Goal: Information Seeking & Learning: Understand process/instructions

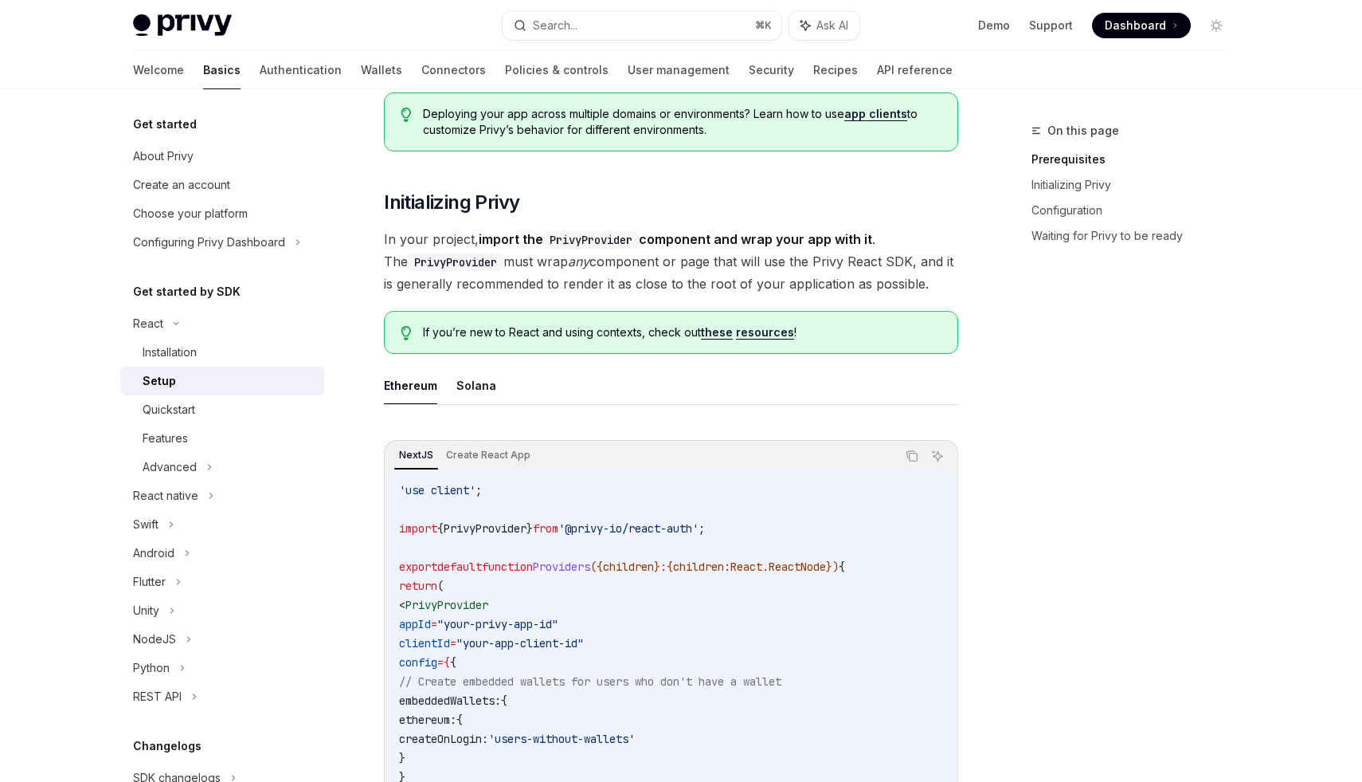
scroll to position [240, 0]
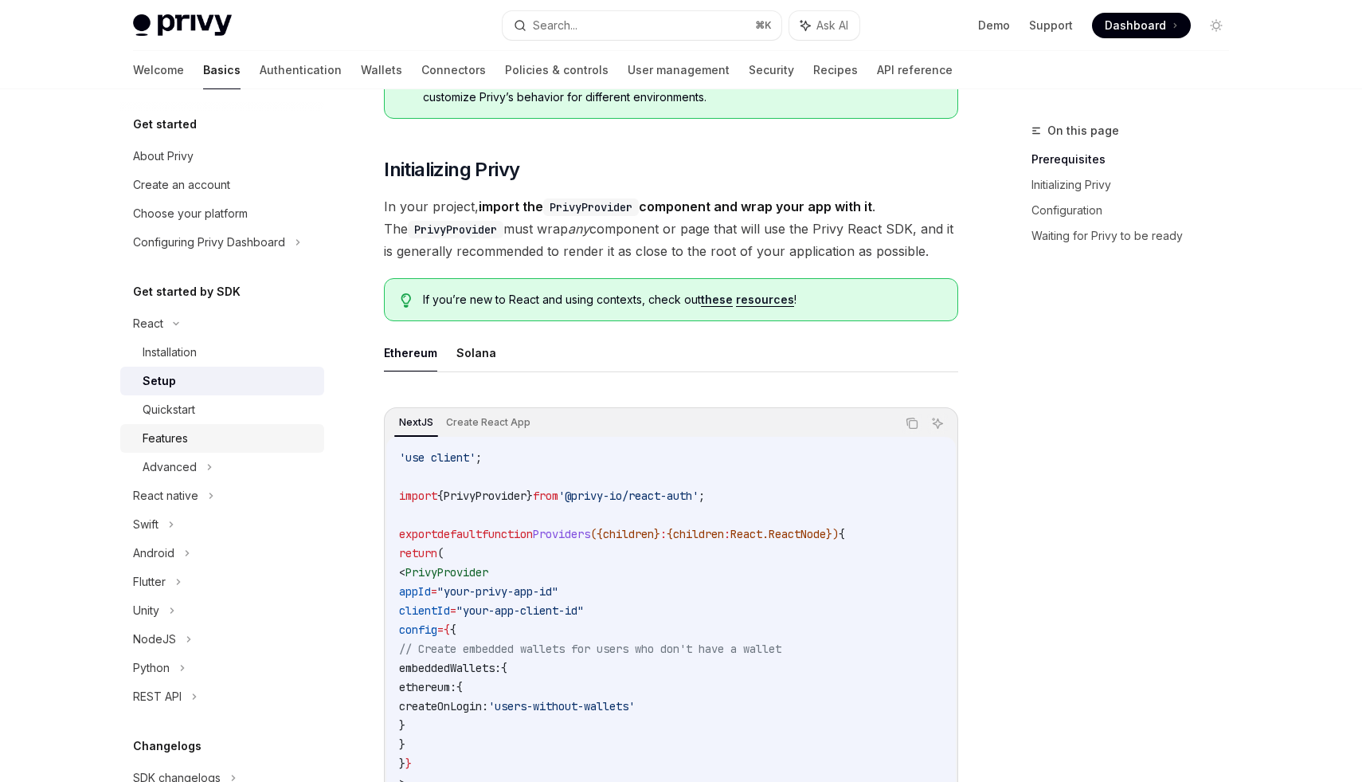
click at [197, 429] on div "Features" at bounding box center [229, 438] width 172 height 19
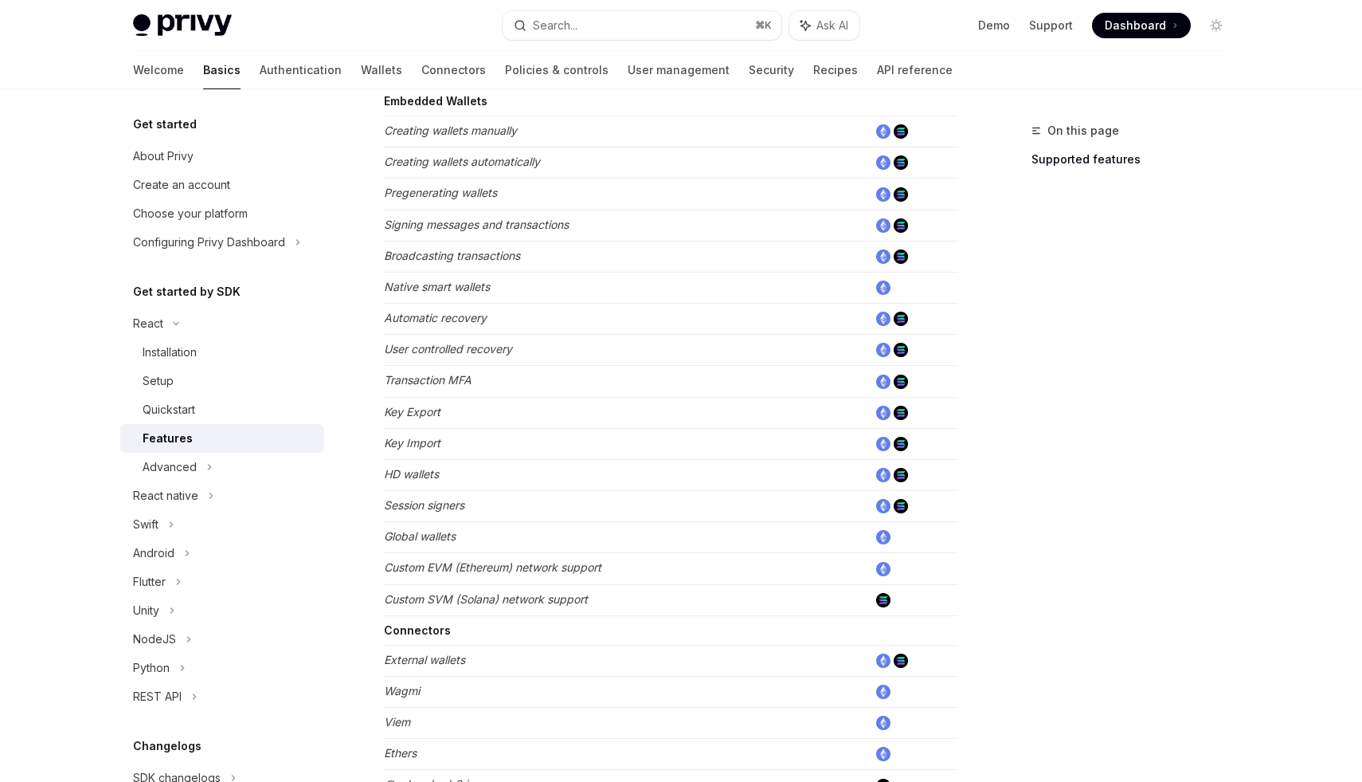
scroll to position [537, 0]
click at [438, 133] on em "Creating wallets manually" at bounding box center [450, 128] width 133 height 14
click at [511, 138] on td "Creating wallets manually" at bounding box center [626, 129] width 484 height 31
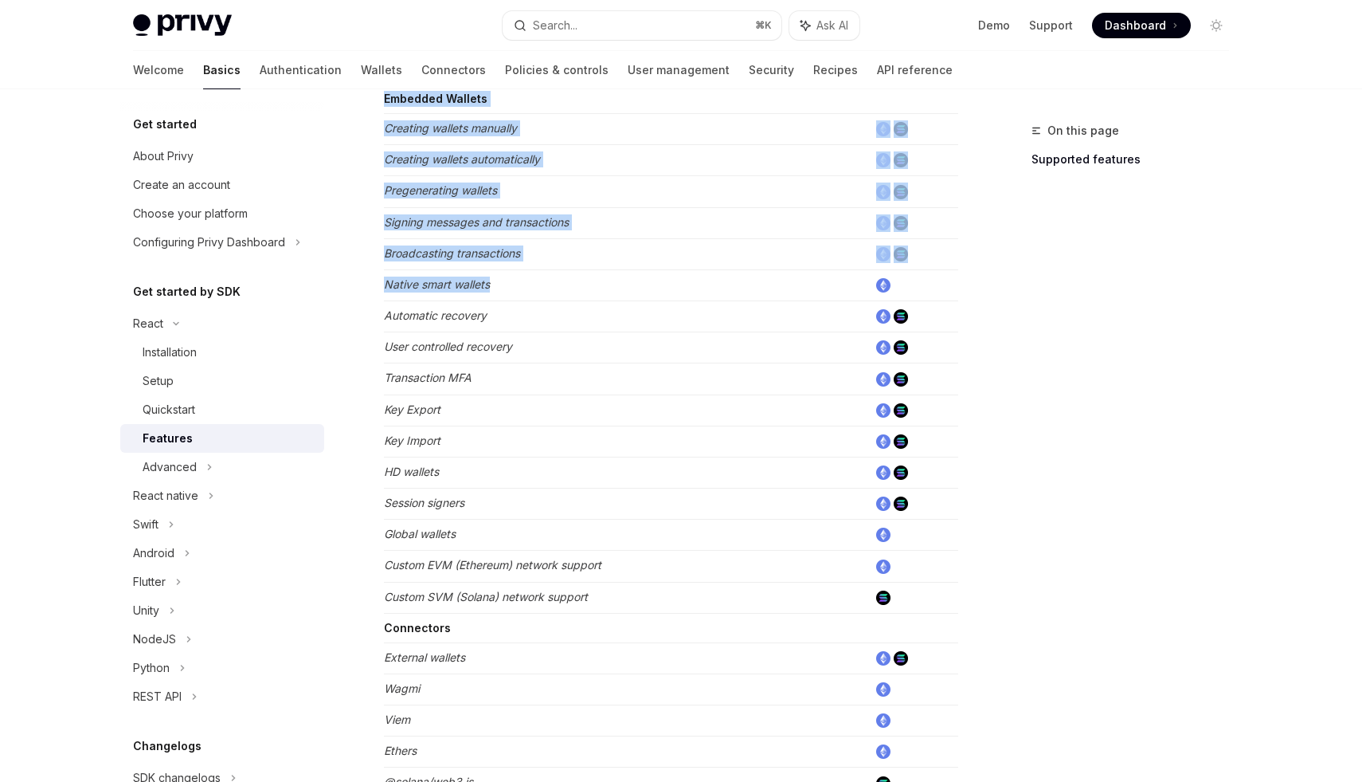
drag, startPoint x: 382, startPoint y: 127, endPoint x: 503, endPoint y: 296, distance: 207.8
click at [503, 296] on div "React Features OpenAI Open in ChatGPT Learn about the features supported by the…" at bounding box center [521, 371] width 879 height 1574
click at [971, 279] on div "On this page Supported features React Features OpenAI Open in ChatGPT Learn abo…" at bounding box center [681, 355] width 1122 height 1606
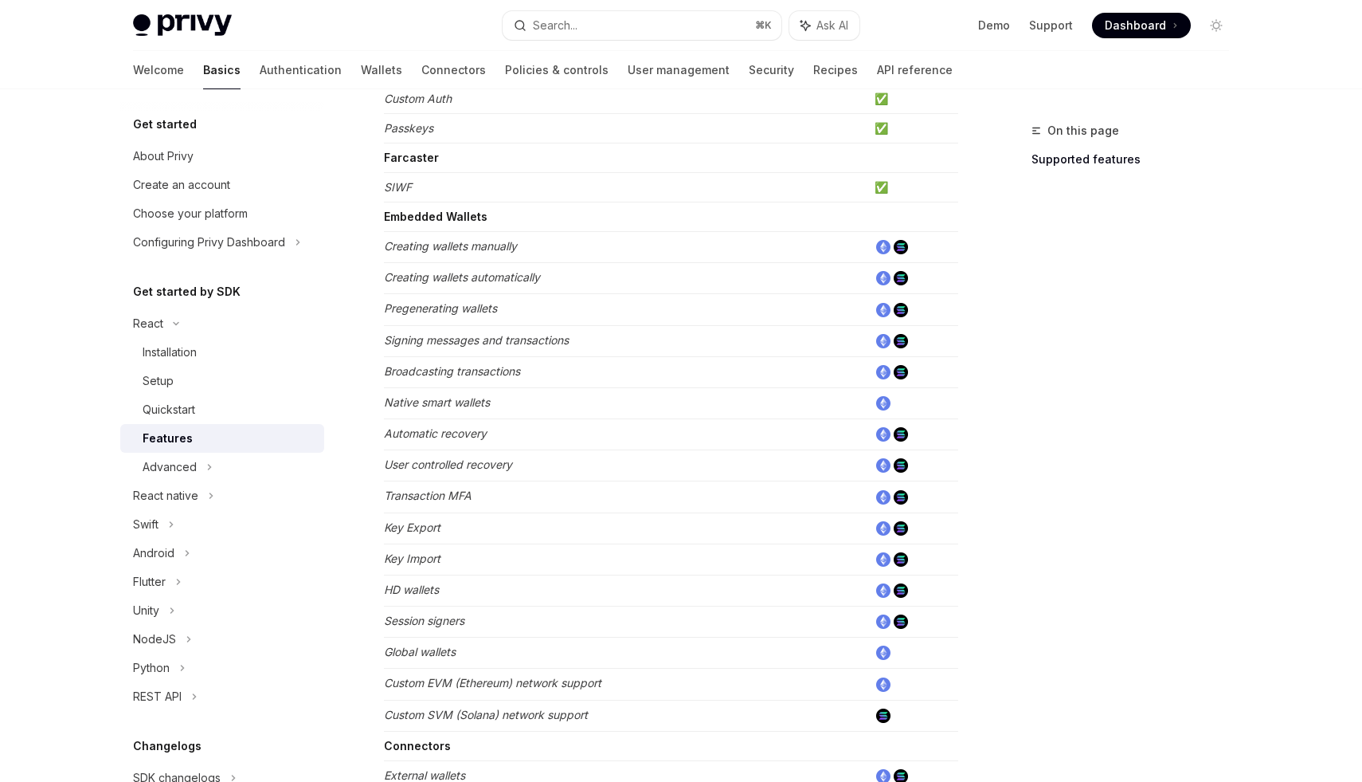
scroll to position [418, 0]
click at [465, 251] on em "Creating wallets manually" at bounding box center [450, 247] width 133 height 14
click at [895, 245] on img at bounding box center [901, 248] width 14 height 14
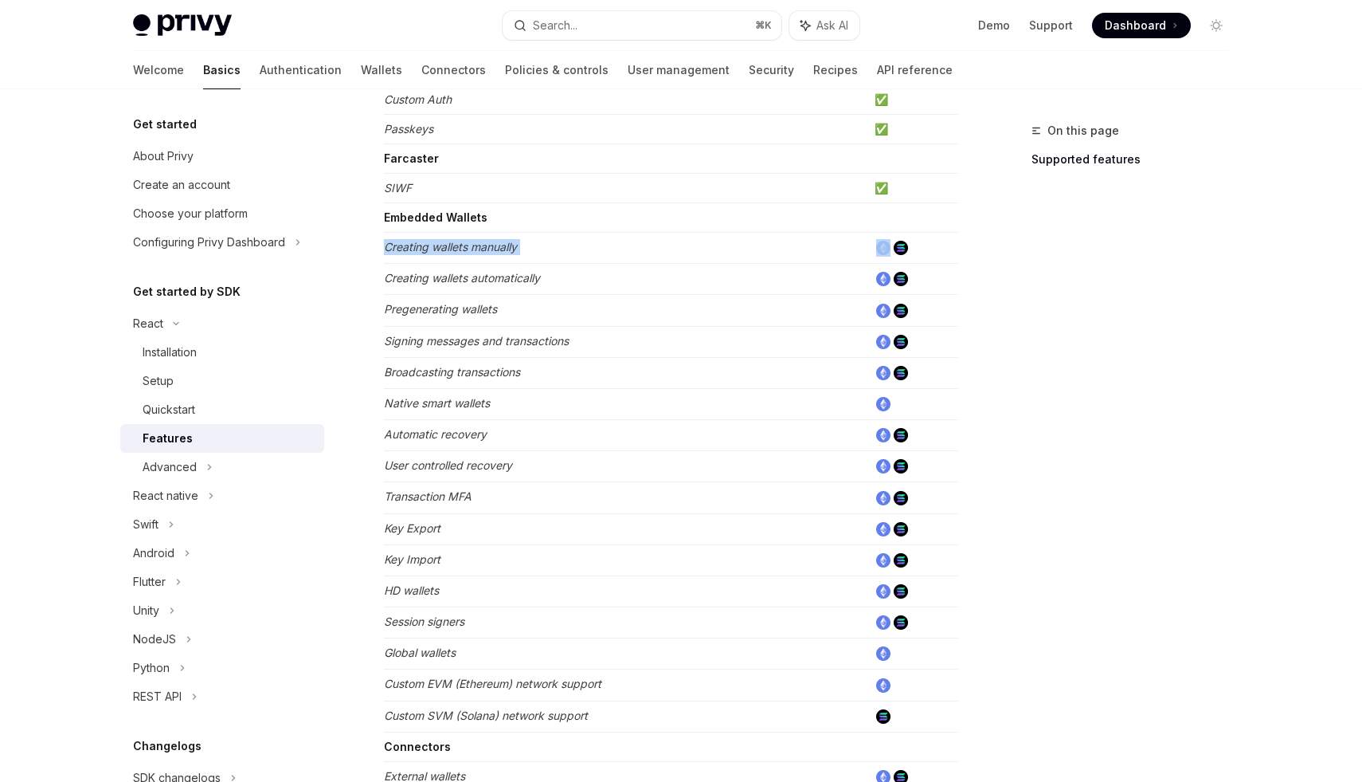
scroll to position [300, 0]
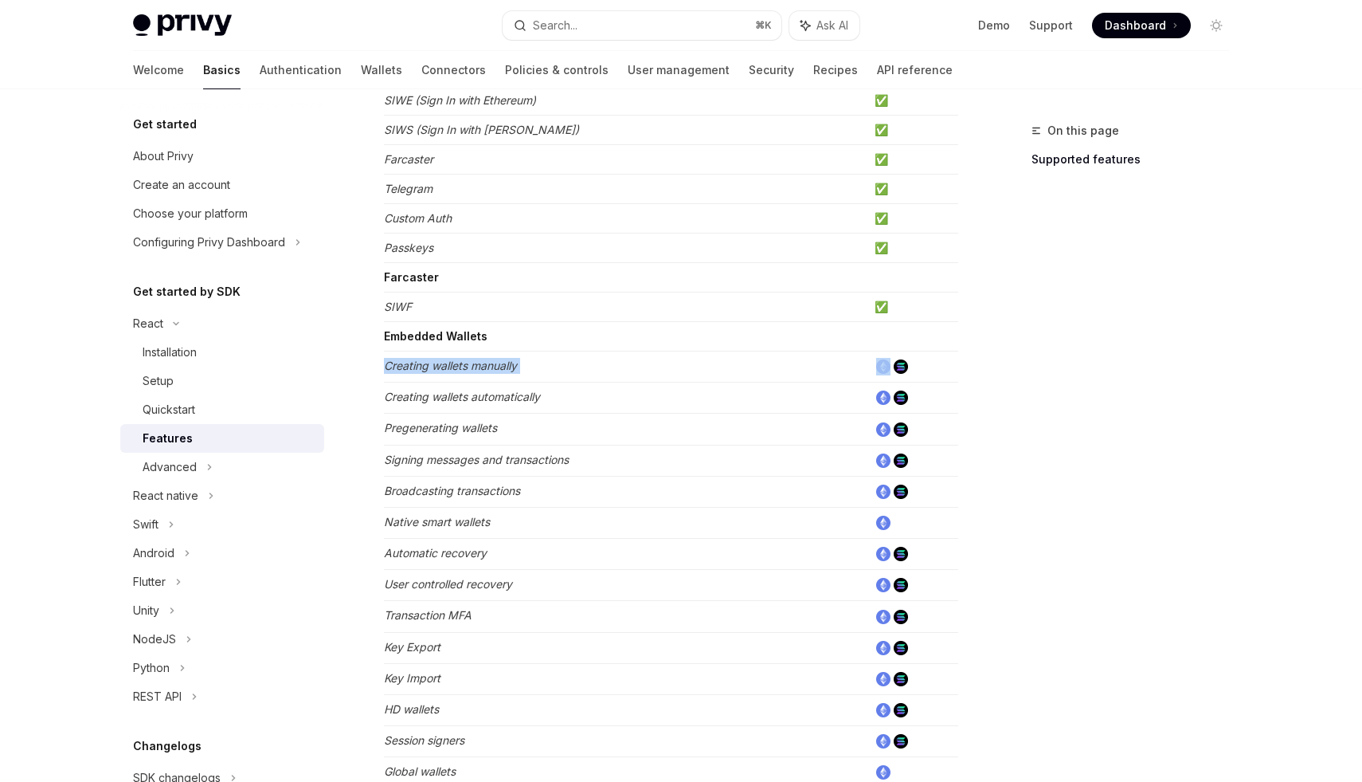
click at [1130, 482] on div "On this page Supported features" at bounding box center [1121, 451] width 242 height 660
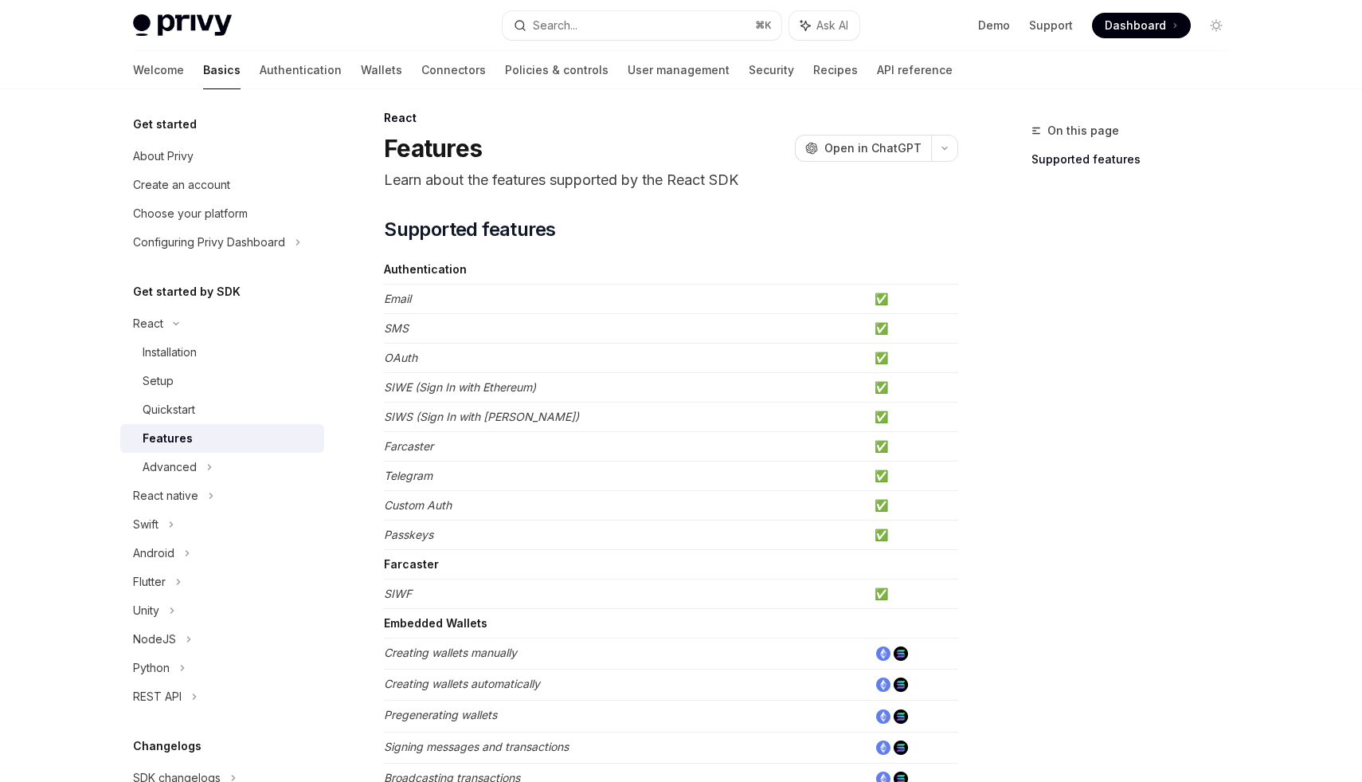
scroll to position [0, 0]
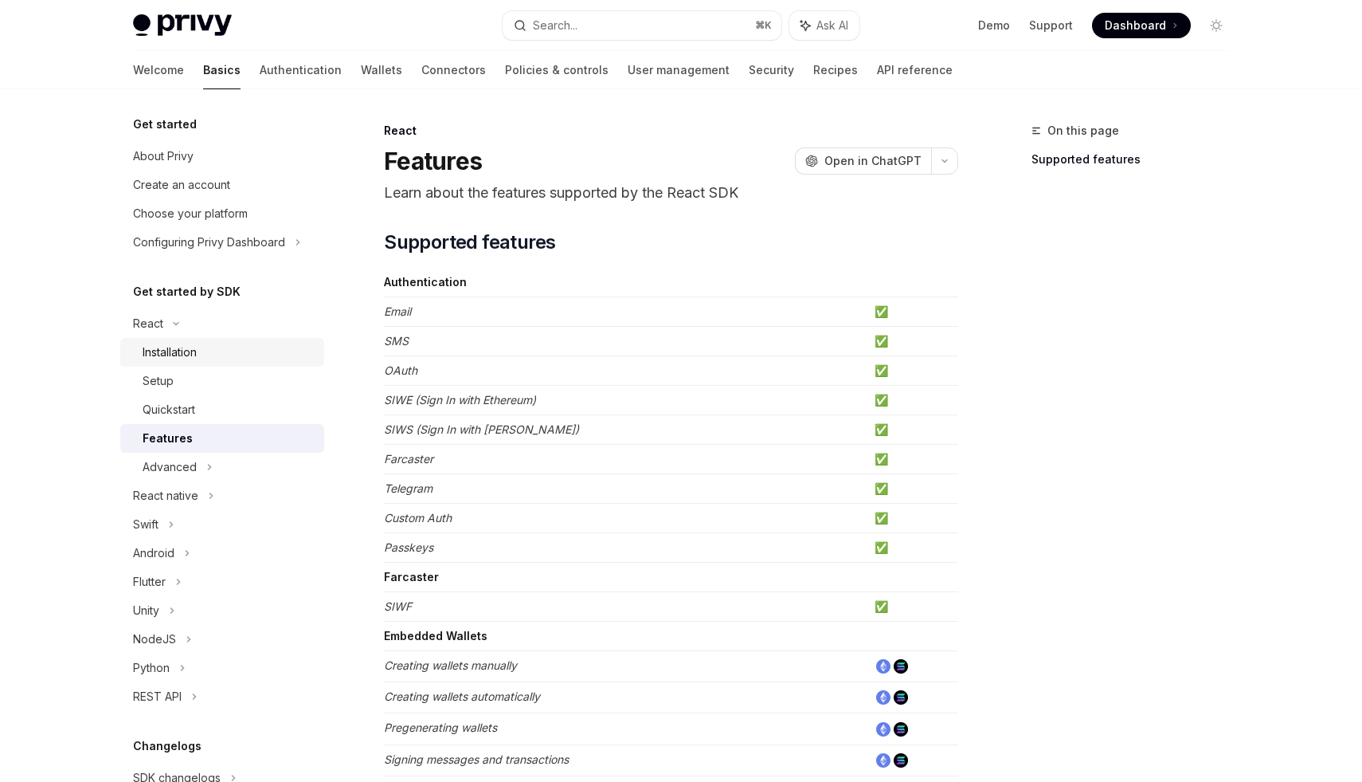
click at [211, 359] on div "Installation" at bounding box center [229, 352] width 172 height 19
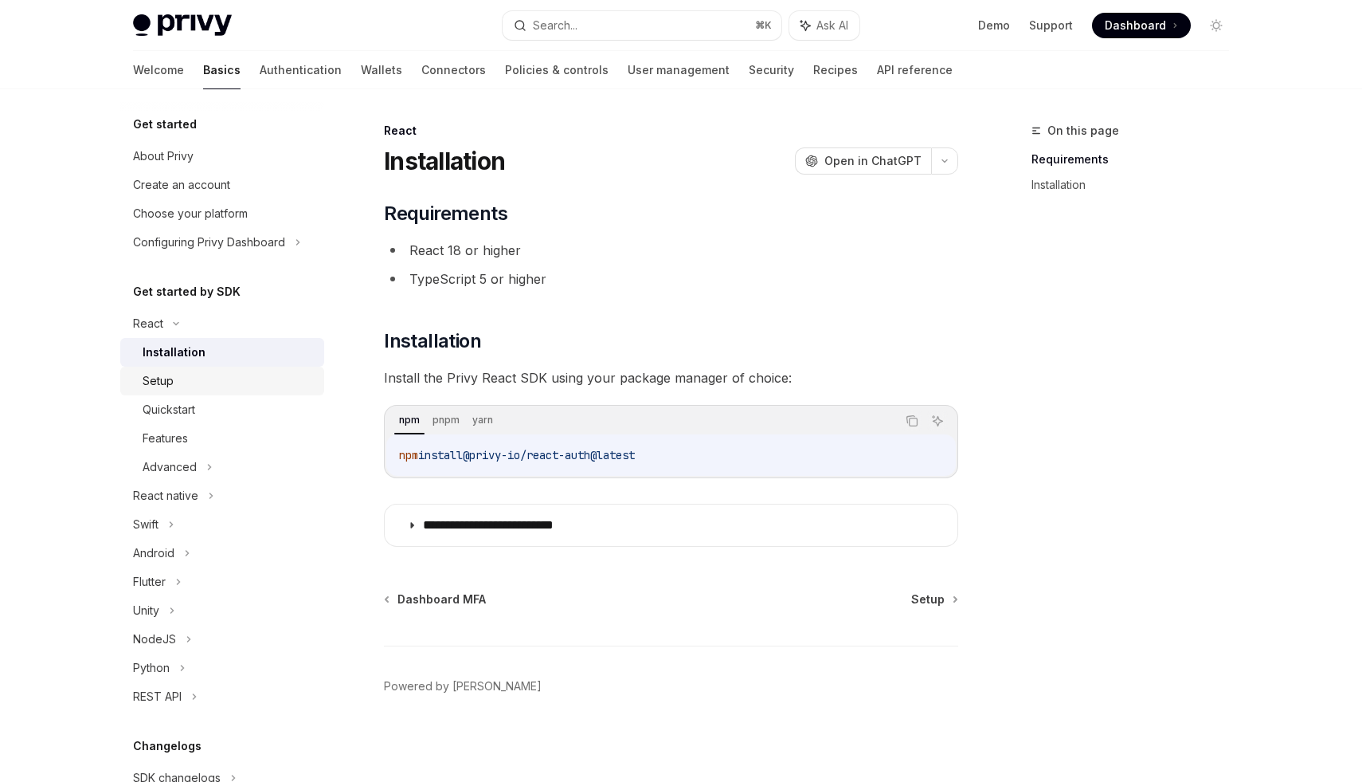
click at [188, 387] on div "Setup" at bounding box center [229, 380] width 172 height 19
type textarea "*"
